Goal: Information Seeking & Learning: Learn about a topic

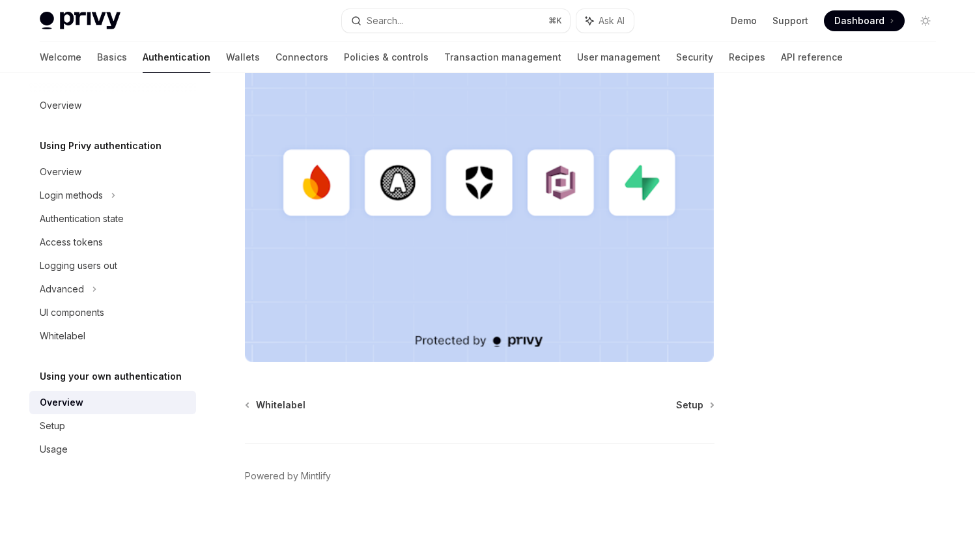
scroll to position [391, 0]
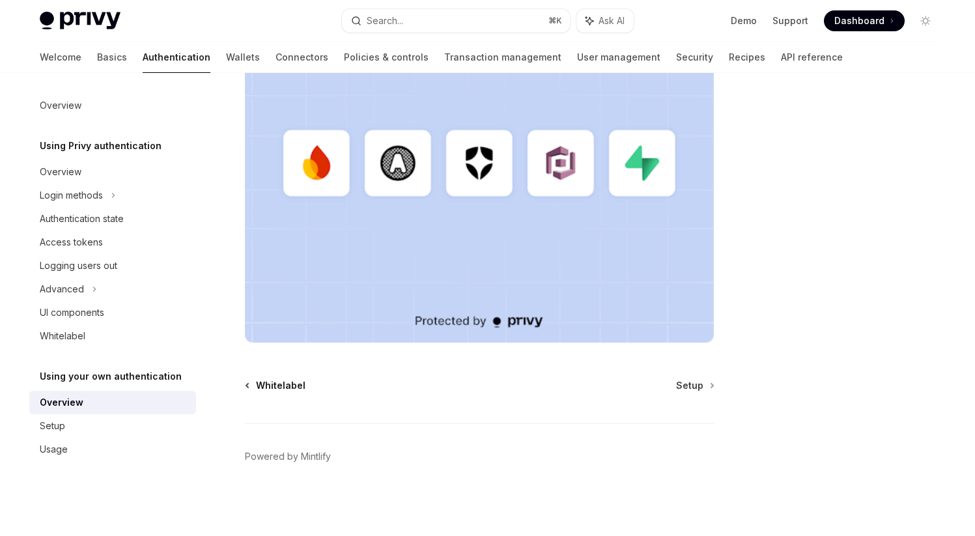
click at [281, 388] on span "Whitelabel" at bounding box center [280, 385] width 49 height 13
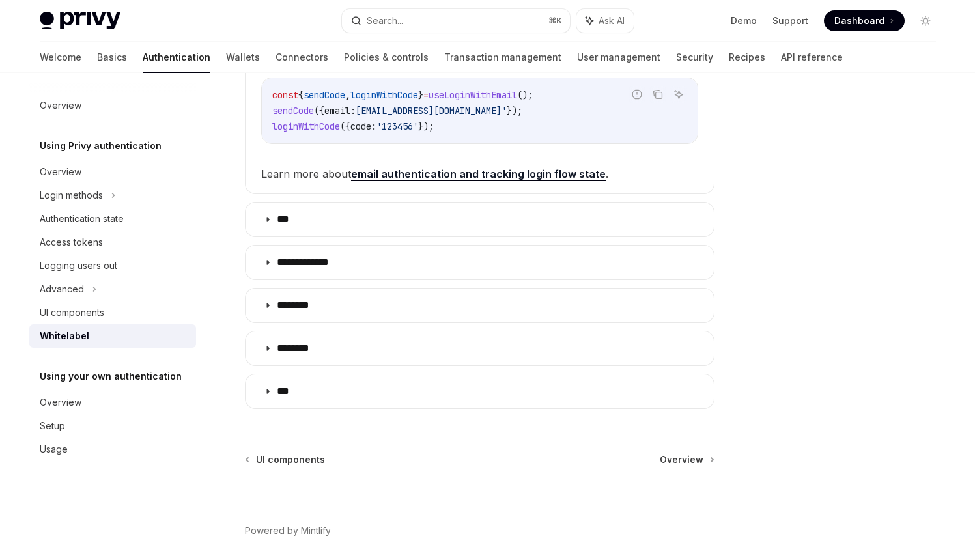
scroll to position [417, 0]
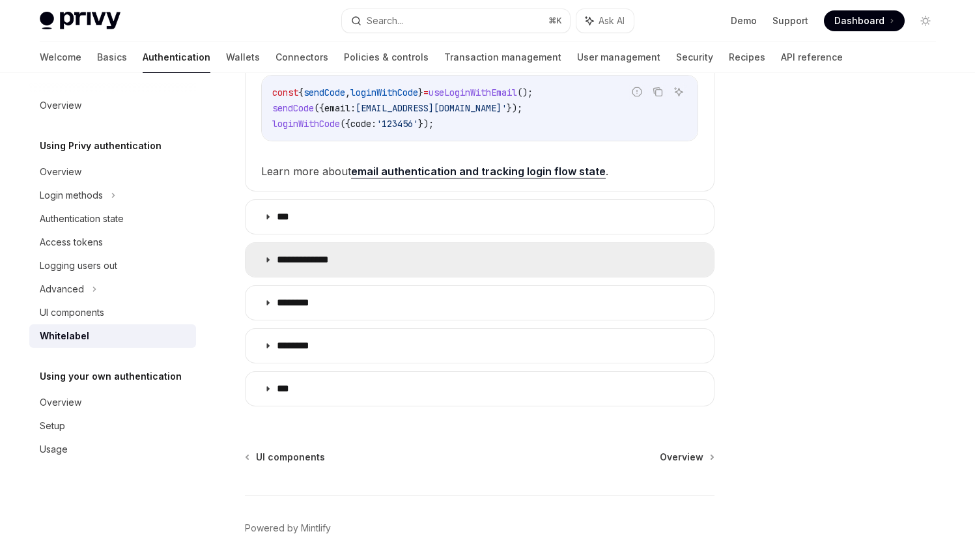
click at [264, 260] on icon at bounding box center [268, 260] width 8 height 8
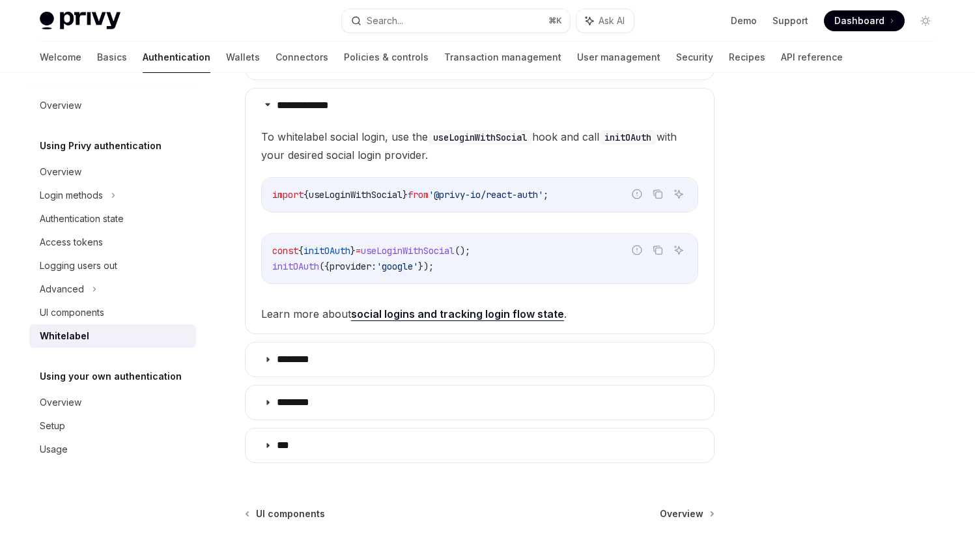
scroll to position [595, 0]
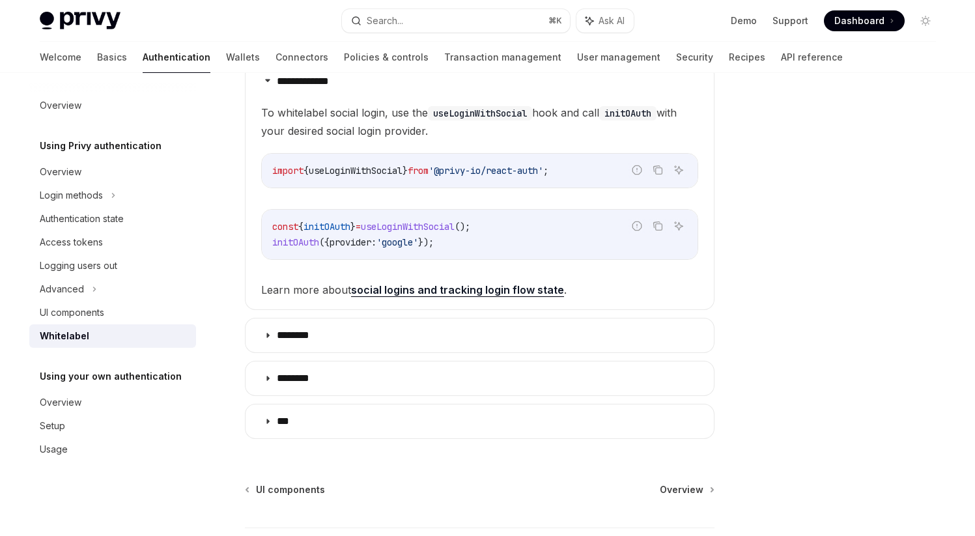
click at [407, 288] on link "social logins and tracking login flow state" at bounding box center [457, 290] width 213 height 14
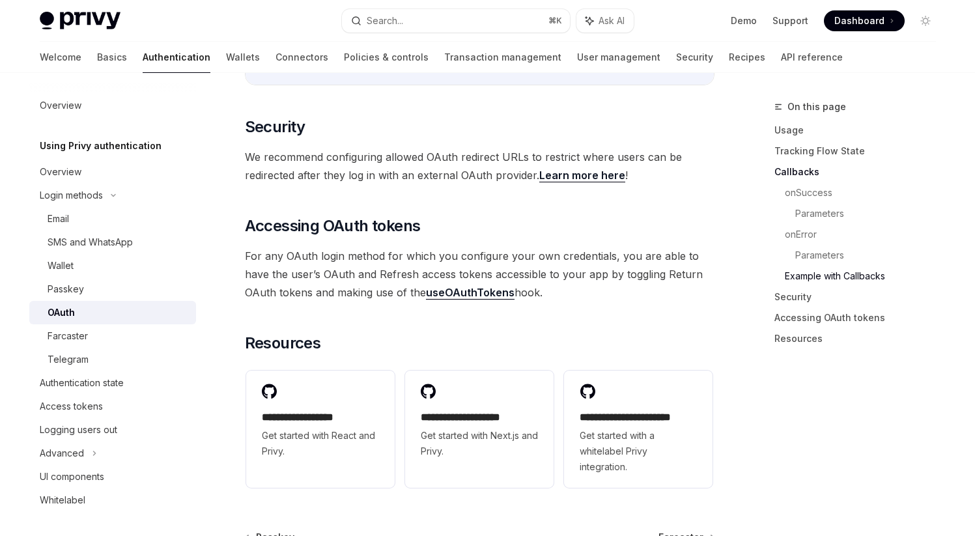
scroll to position [2749, 0]
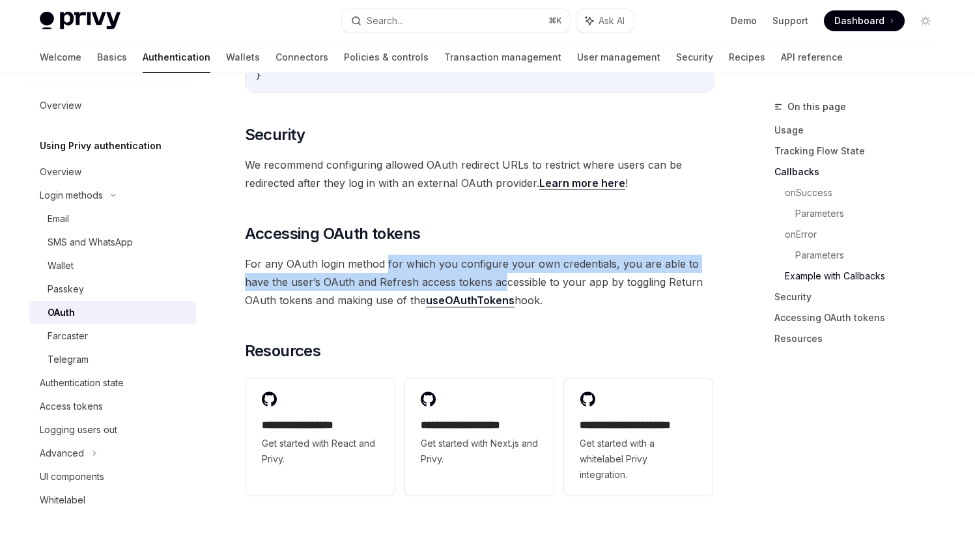
drag, startPoint x: 386, startPoint y: 259, endPoint x: 473, endPoint y: 280, distance: 89.7
click at [473, 280] on span "For any OAuth login method for which you configure your own credentials, you ar…" at bounding box center [479, 282] width 469 height 55
click at [429, 269] on span "For any OAuth login method for which you configure your own credentials, you ar…" at bounding box center [479, 282] width 469 height 55
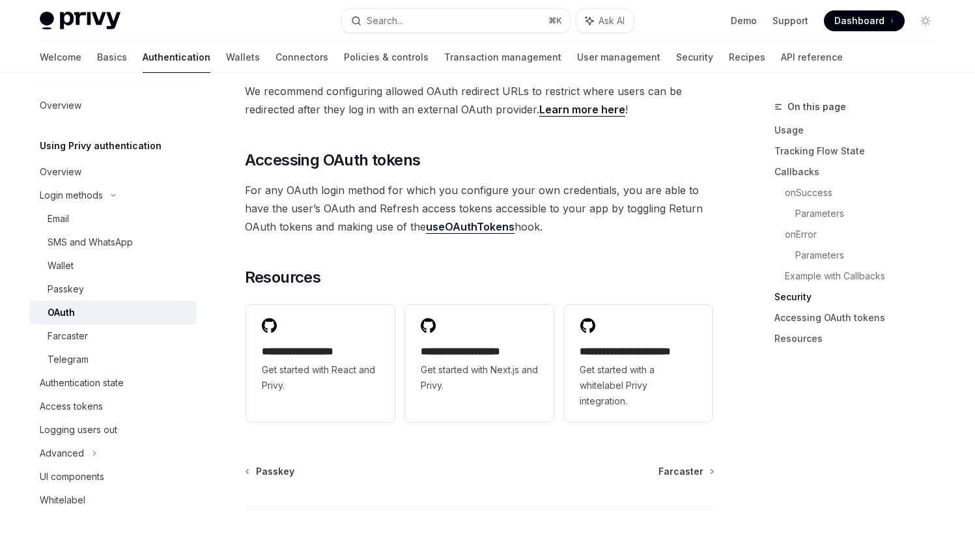
scroll to position [2818, 0]
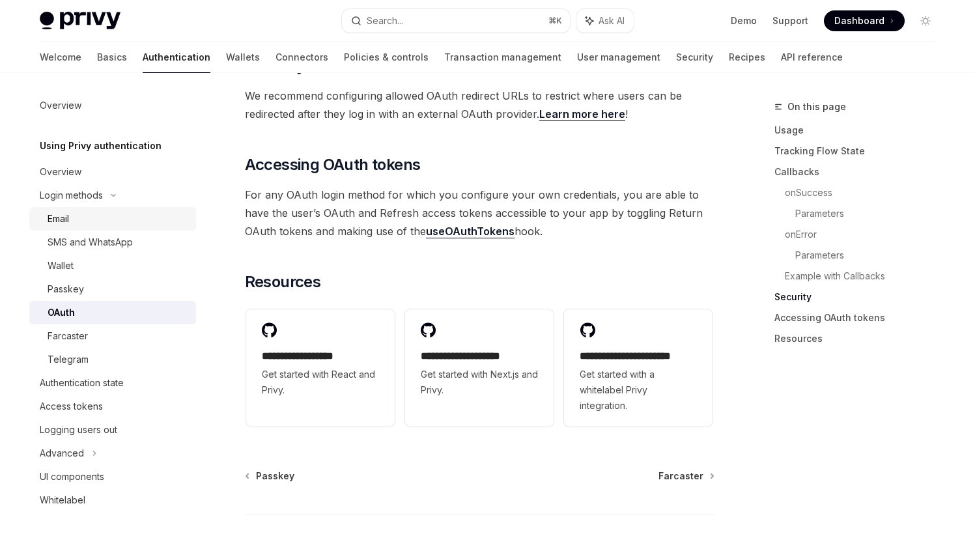
click at [83, 223] on div "Email" at bounding box center [118, 219] width 141 height 16
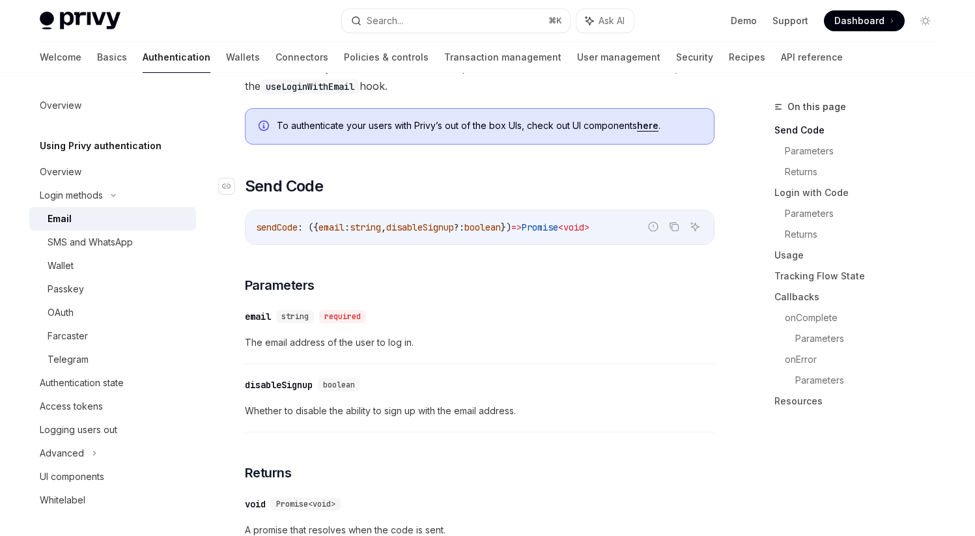
scroll to position [237, 0]
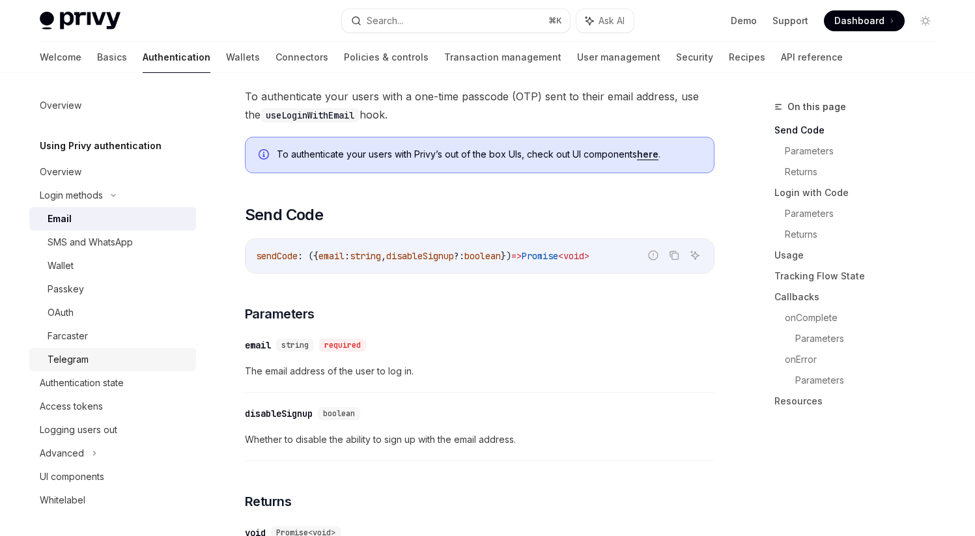
click at [121, 361] on div "Telegram" at bounding box center [118, 360] width 141 height 16
type textarea "*"
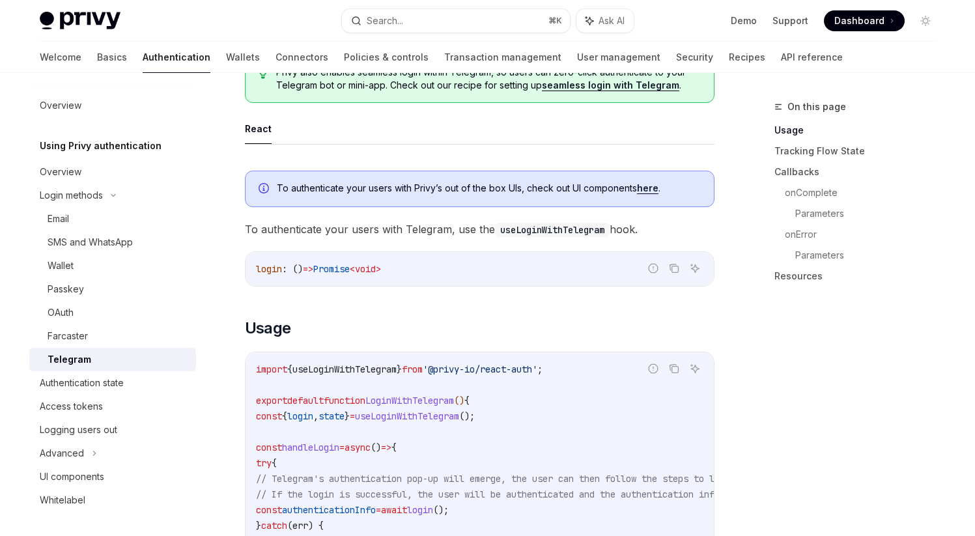
scroll to position [174, 0]
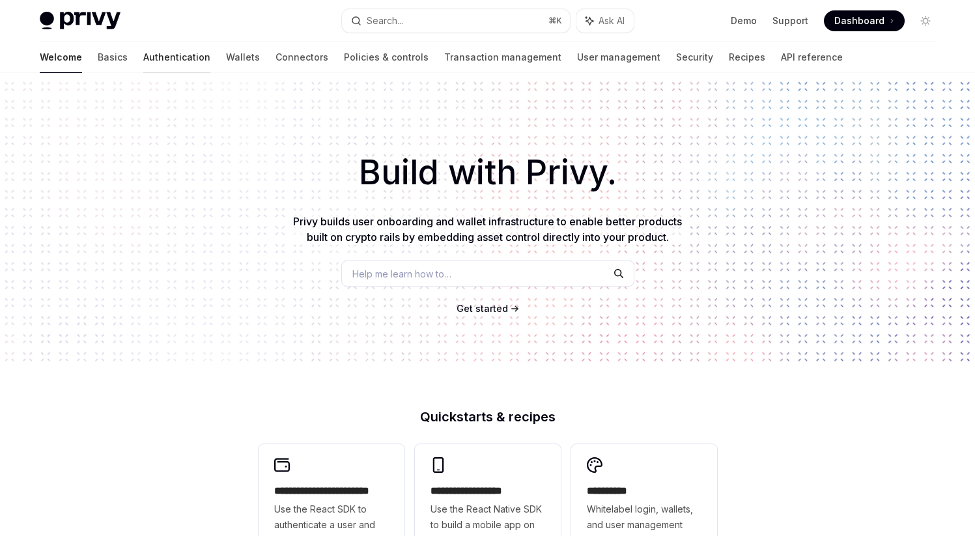
click at [143, 56] on link "Authentication" at bounding box center [176, 57] width 67 height 31
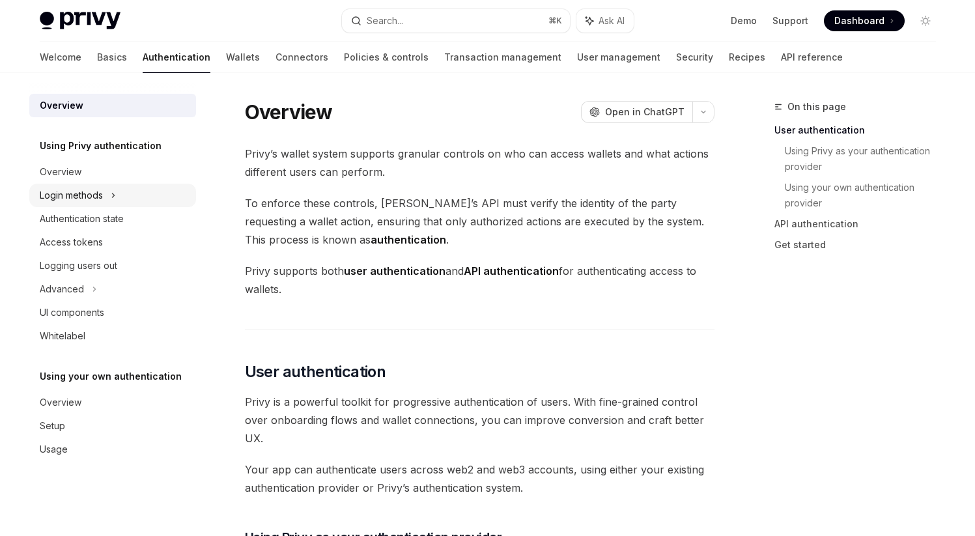
click at [77, 199] on div "Login methods" at bounding box center [71, 195] width 63 height 16
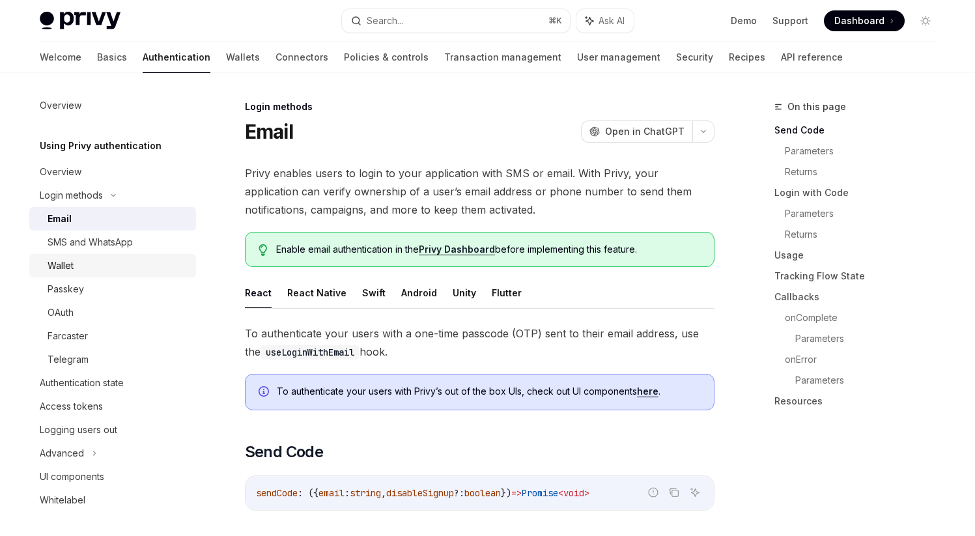
click at [65, 264] on div "Wallet" at bounding box center [61, 266] width 26 height 16
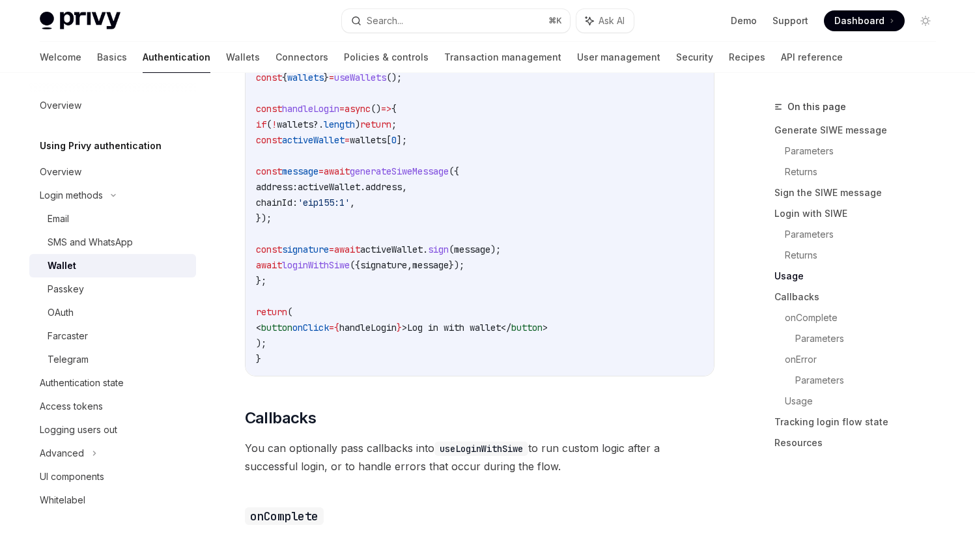
scroll to position [1650, 0]
drag, startPoint x: 279, startPoint y: 337, endPoint x: 589, endPoint y: 337, distance: 309.9
click at [548, 333] on span "< button onClick = { handleLogin } > Log in with wallet </ button >" at bounding box center [402, 327] width 292 height 12
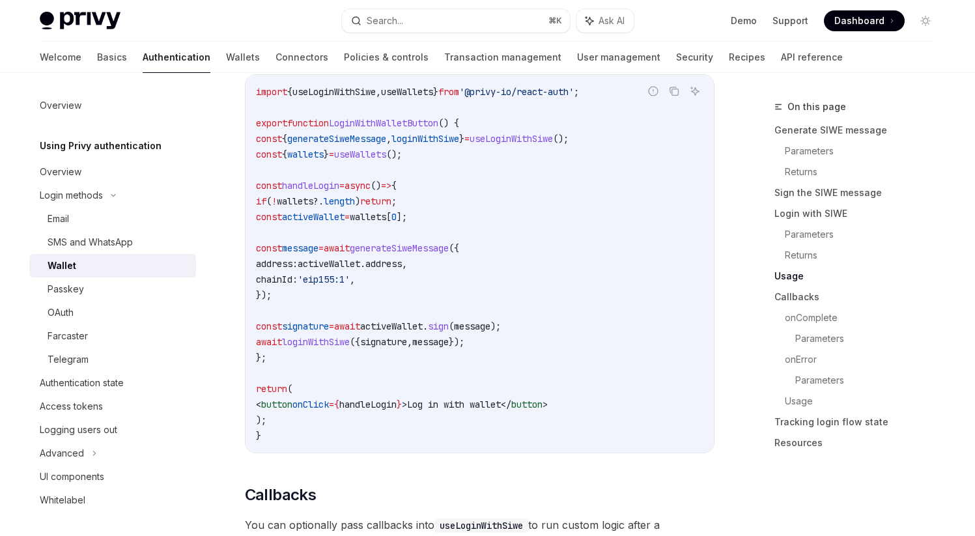
scroll to position [1572, 0]
drag, startPoint x: 306, startPoint y: 102, endPoint x: 458, endPoint y: 104, distance: 151.7
click at [458, 98] on span "import { useLoginWithSiwe , useWallets } from '@privy-io/react-auth' ;" at bounding box center [417, 93] width 323 height 12
copy span "useLoginWithSiwe , useWallets"
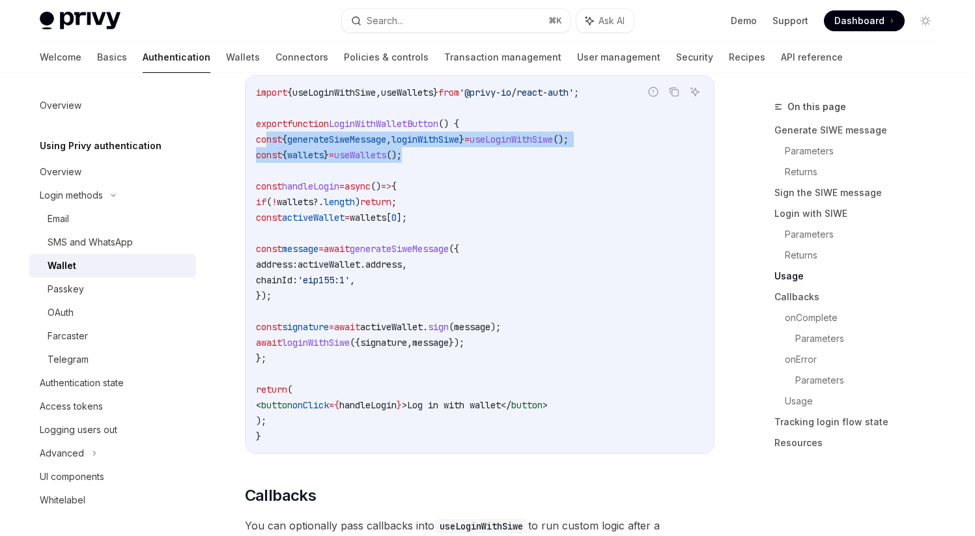
drag, startPoint x: 268, startPoint y: 152, endPoint x: 455, endPoint y: 158, distance: 187.6
click at [455, 158] on code "import { useLoginWithSiwe , useWallets } from '@privy-io/react-auth' ; export f…" at bounding box center [479, 264] width 447 height 359
copy code "const { generateSiweMessage , loginWithSiwe } = useLoginWithSiwe (); const { wa…"
click at [271, 208] on span "(" at bounding box center [268, 202] width 5 height 12
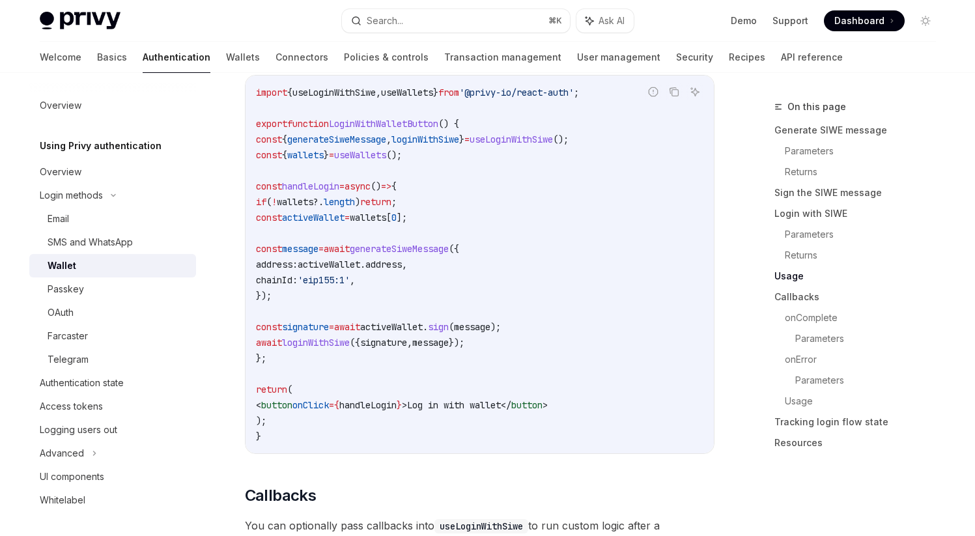
drag, startPoint x: 277, startPoint y: 213, endPoint x: 320, endPoint y: 316, distance: 111.2
click at [320, 316] on code "import { useLoginWithSiwe , useWallets } from '@privy-io/react-auth' ; export f…" at bounding box center [479, 264] width 447 height 359
drag, startPoint x: 278, startPoint y: 212, endPoint x: 548, endPoint y: 346, distance: 300.8
click at [548, 346] on code "import { useLoginWithSiwe , useWallets } from '@privy-io/react-auth' ; export f…" at bounding box center [479, 264] width 447 height 359
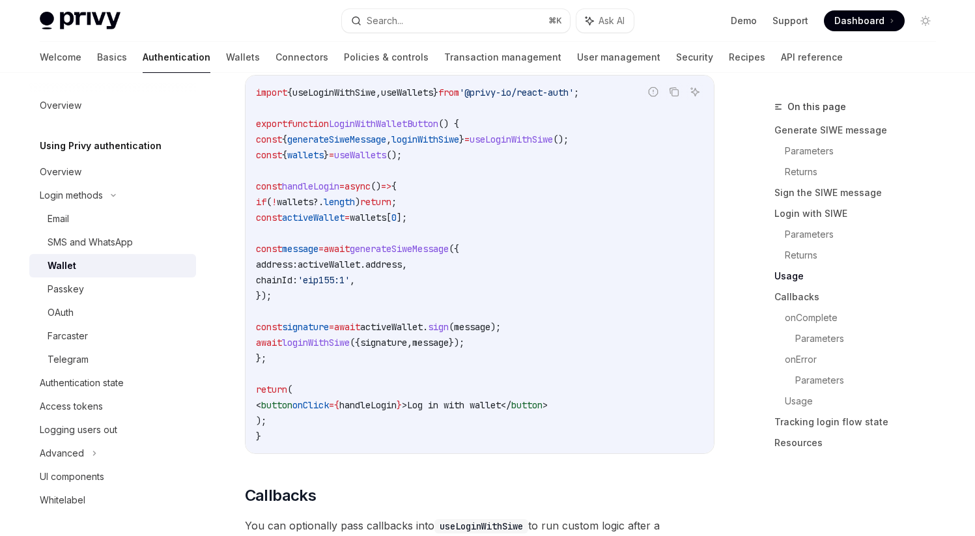
copy code "if ( ! wallets ?. length ) return ; const activeWallet = wallets [ 0 ]; const m…"
click at [494, 297] on code "import { useLoginWithSiwe , useWallets } from '@privy-io/react-auth' ; export f…" at bounding box center [479, 264] width 447 height 359
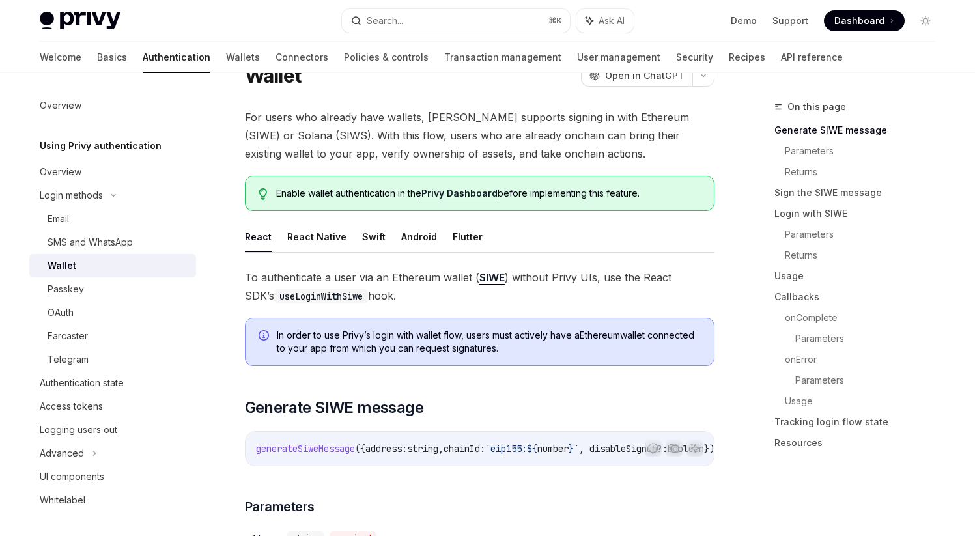
scroll to position [62, 0]
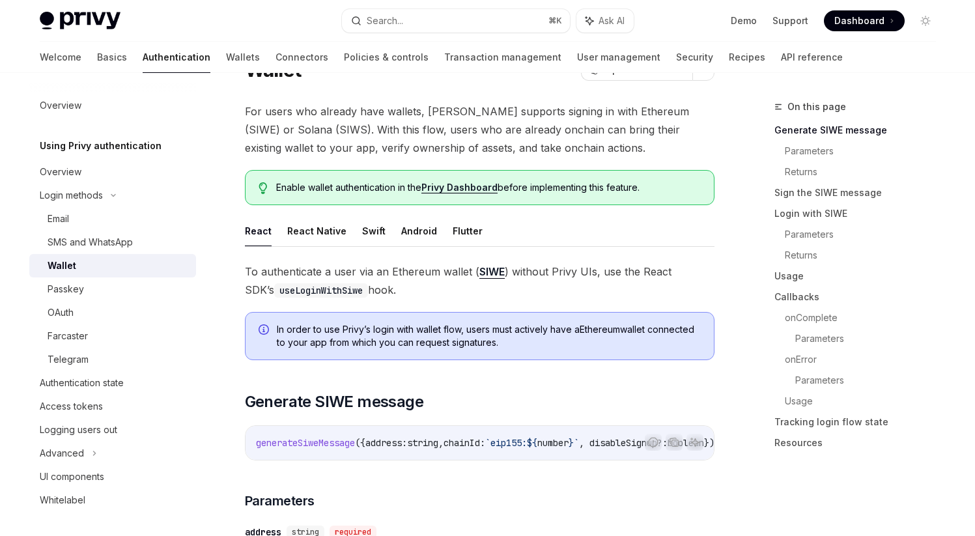
drag, startPoint x: 415, startPoint y: 330, endPoint x: 559, endPoint y: 344, distance: 143.9
click at [559, 344] on span "In order to use [PERSON_NAME]’s login with wallet flow, users must actively hav…" at bounding box center [489, 336] width 424 height 26
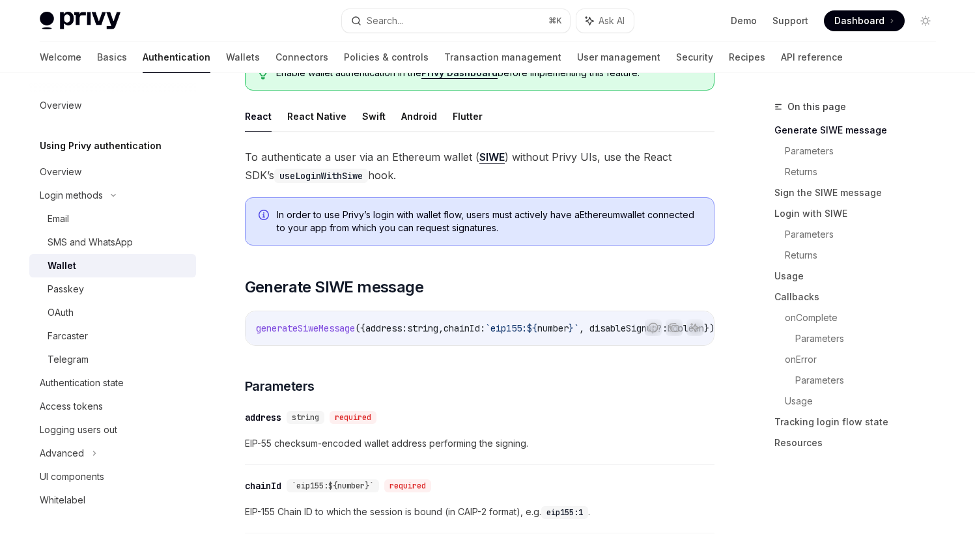
scroll to position [177, 0]
click at [430, 221] on span "In order to use [PERSON_NAME]’s login with wallet flow, users must actively hav…" at bounding box center [489, 221] width 424 height 26
drag, startPoint x: 418, startPoint y: 214, endPoint x: 572, endPoint y: 232, distance: 154.8
click at [572, 232] on span "In order to use [PERSON_NAME]’s login with wallet flow, users must actively hav…" at bounding box center [489, 221] width 424 height 26
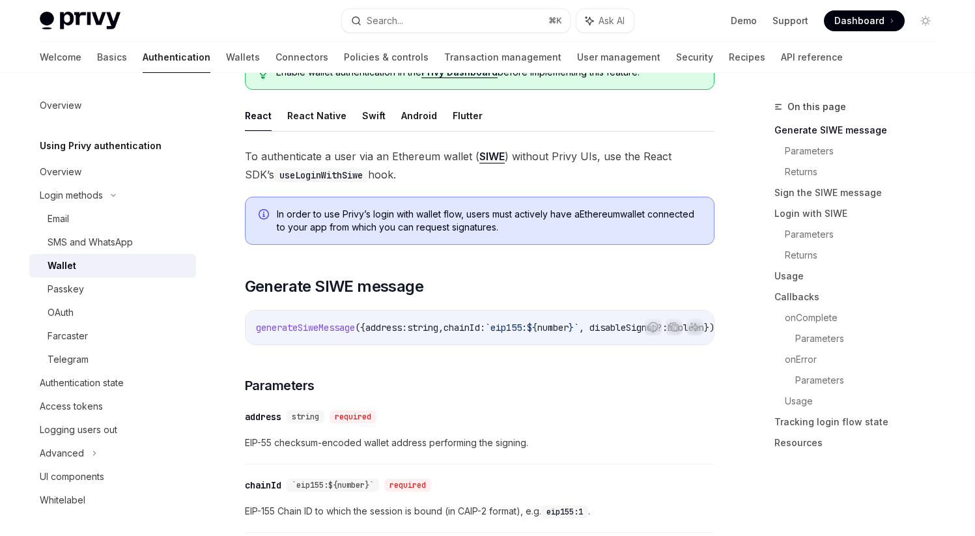
drag, startPoint x: 396, startPoint y: 211, endPoint x: 566, endPoint y: 230, distance: 171.0
click at [566, 230] on span "In order to use [PERSON_NAME]’s login with wallet flow, users must actively hav…" at bounding box center [489, 221] width 424 height 26
drag, startPoint x: 384, startPoint y: 215, endPoint x: 567, endPoint y: 234, distance: 183.9
click at [567, 234] on div "In order to use [PERSON_NAME]’s login with wallet flow, users must actively hav…" at bounding box center [479, 221] width 469 height 48
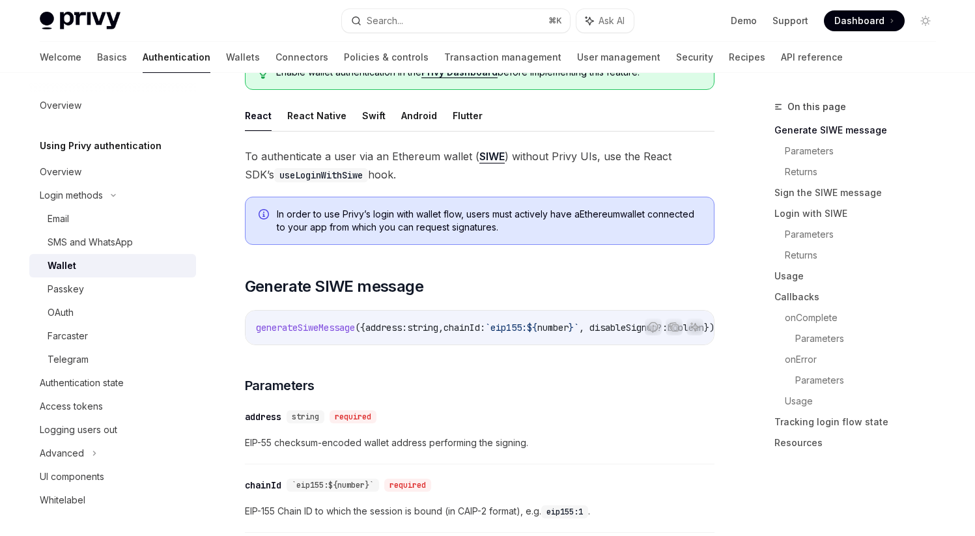
click at [417, 205] on div "In order to use [PERSON_NAME]’s login with wallet flow, users must actively hav…" at bounding box center [479, 221] width 469 height 48
drag, startPoint x: 387, startPoint y: 212, endPoint x: 576, endPoint y: 230, distance: 189.7
click at [577, 231] on span "In order to use [PERSON_NAME]’s login with wallet flow, users must actively hav…" at bounding box center [489, 221] width 424 height 26
click at [424, 215] on span "In order to use [PERSON_NAME]’s login with wallet flow, users must actively hav…" at bounding box center [489, 221] width 424 height 26
drag, startPoint x: 372, startPoint y: 212, endPoint x: 578, endPoint y: 230, distance: 207.1
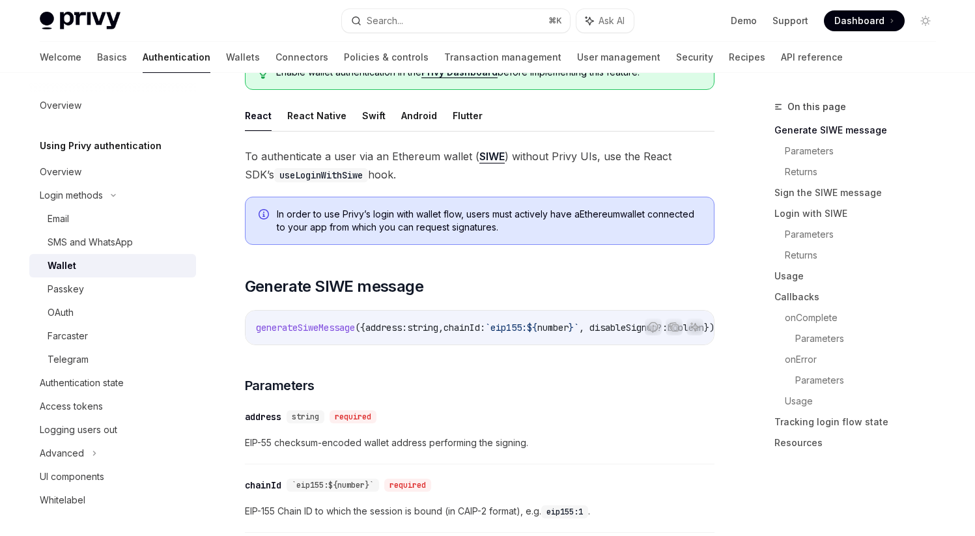
click at [578, 230] on span "In order to use [PERSON_NAME]’s login with wallet flow, users must actively hav…" at bounding box center [489, 221] width 424 height 26
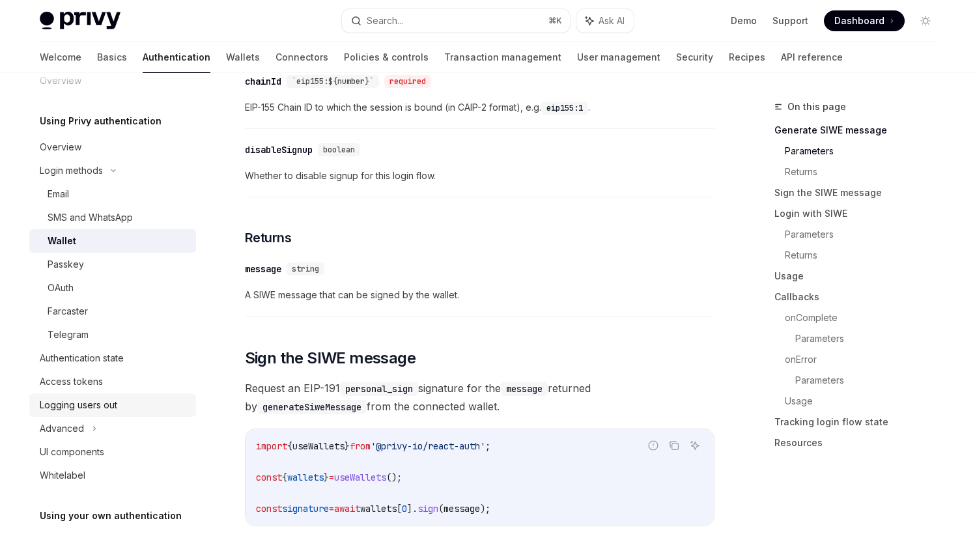
scroll to position [0, 0]
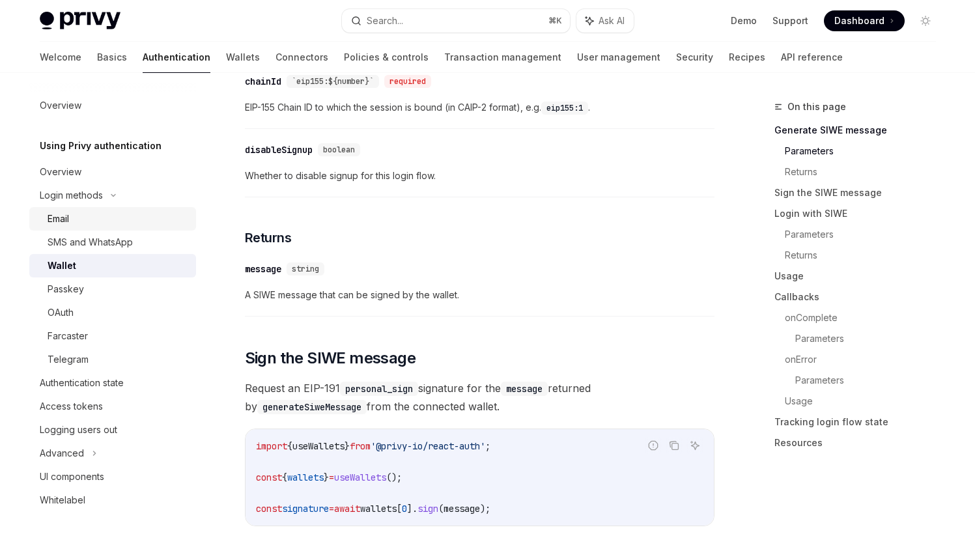
click at [65, 227] on link "Email" at bounding box center [112, 218] width 167 height 23
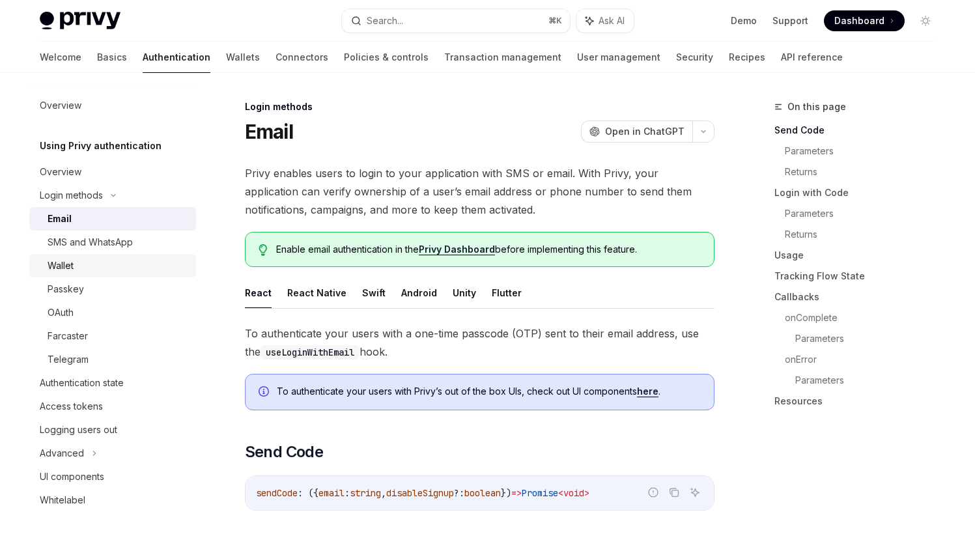
click at [83, 267] on div "Wallet" at bounding box center [118, 266] width 141 height 16
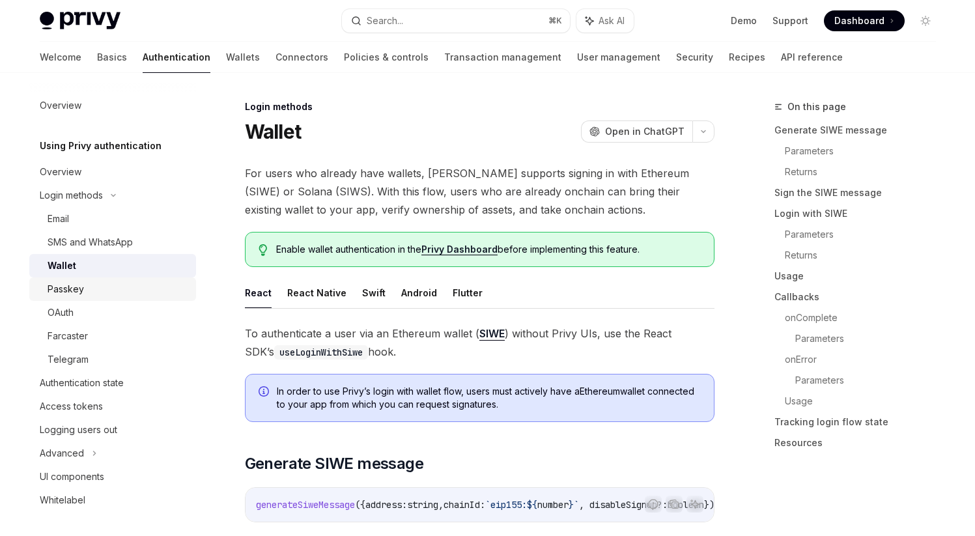
type textarea "*"
